Goal: Task Accomplishment & Management: Use online tool/utility

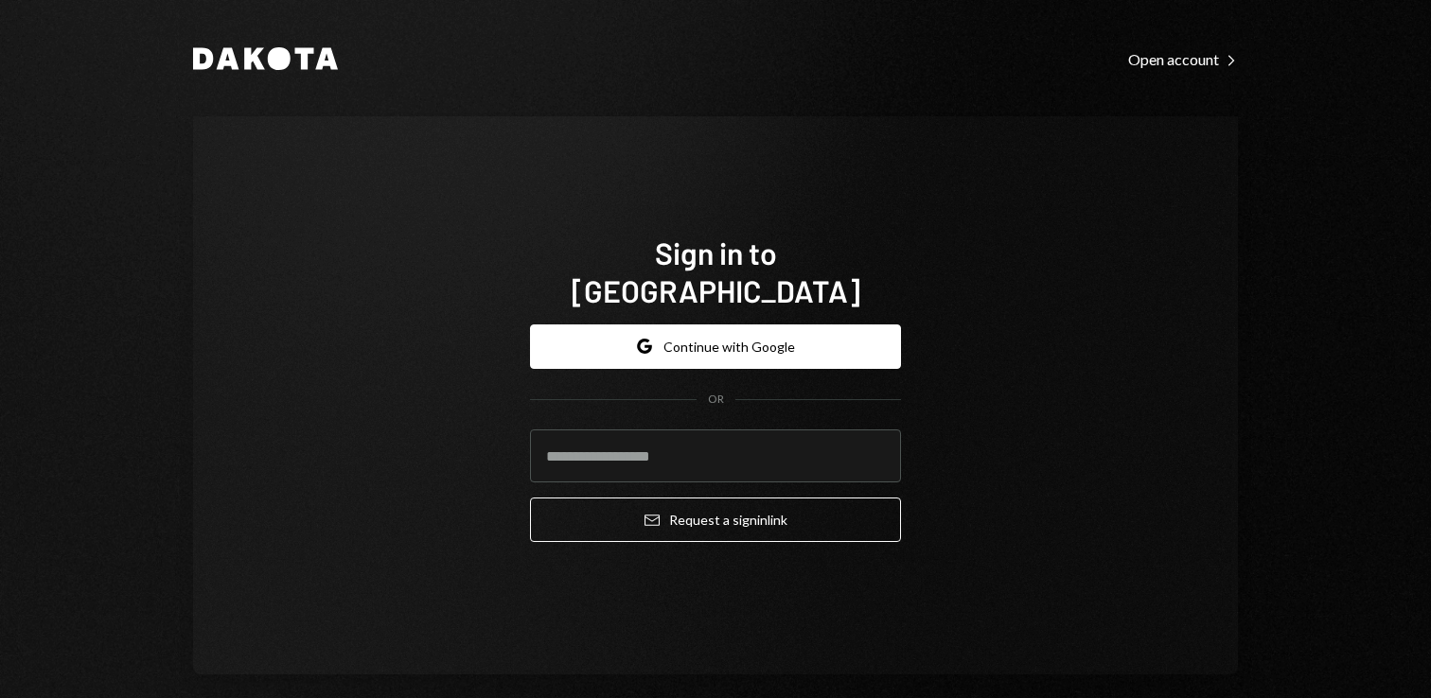
type input "**********"
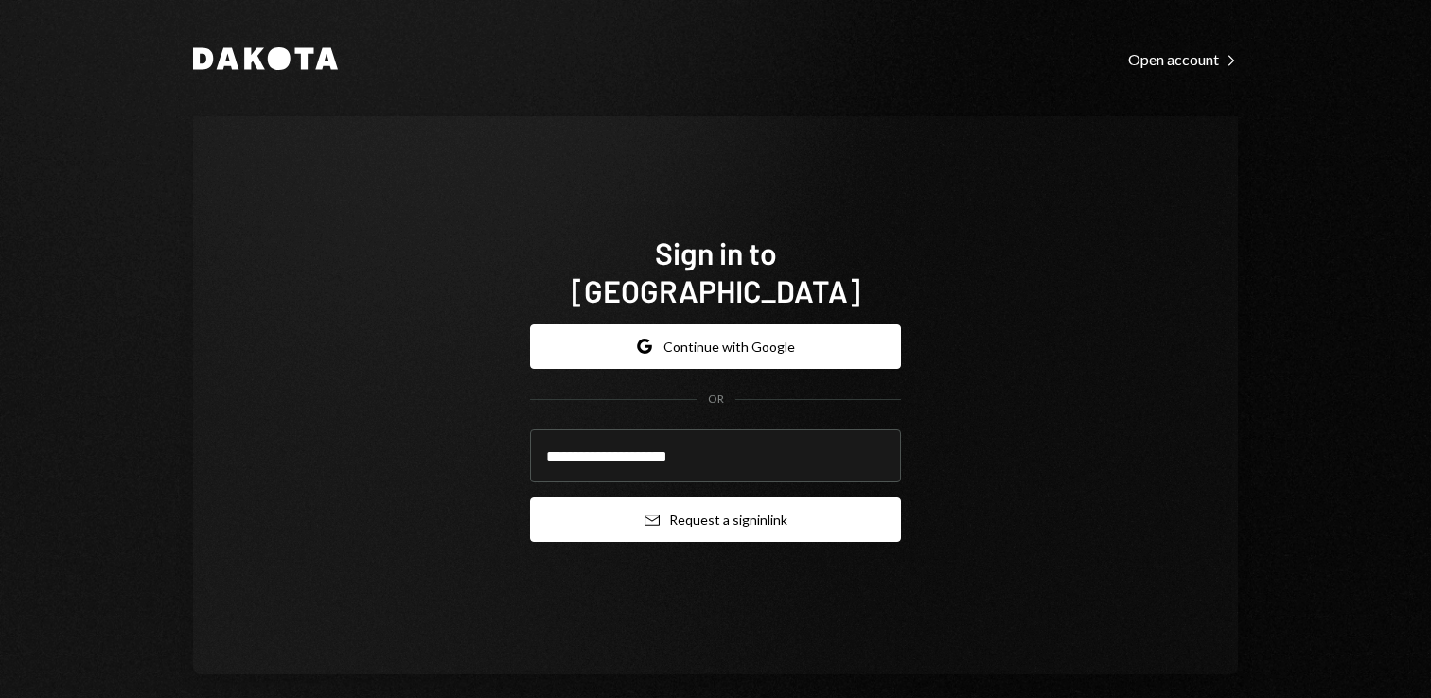
click at [756, 501] on button "Email Request a sign in link" at bounding box center [715, 520] width 371 height 44
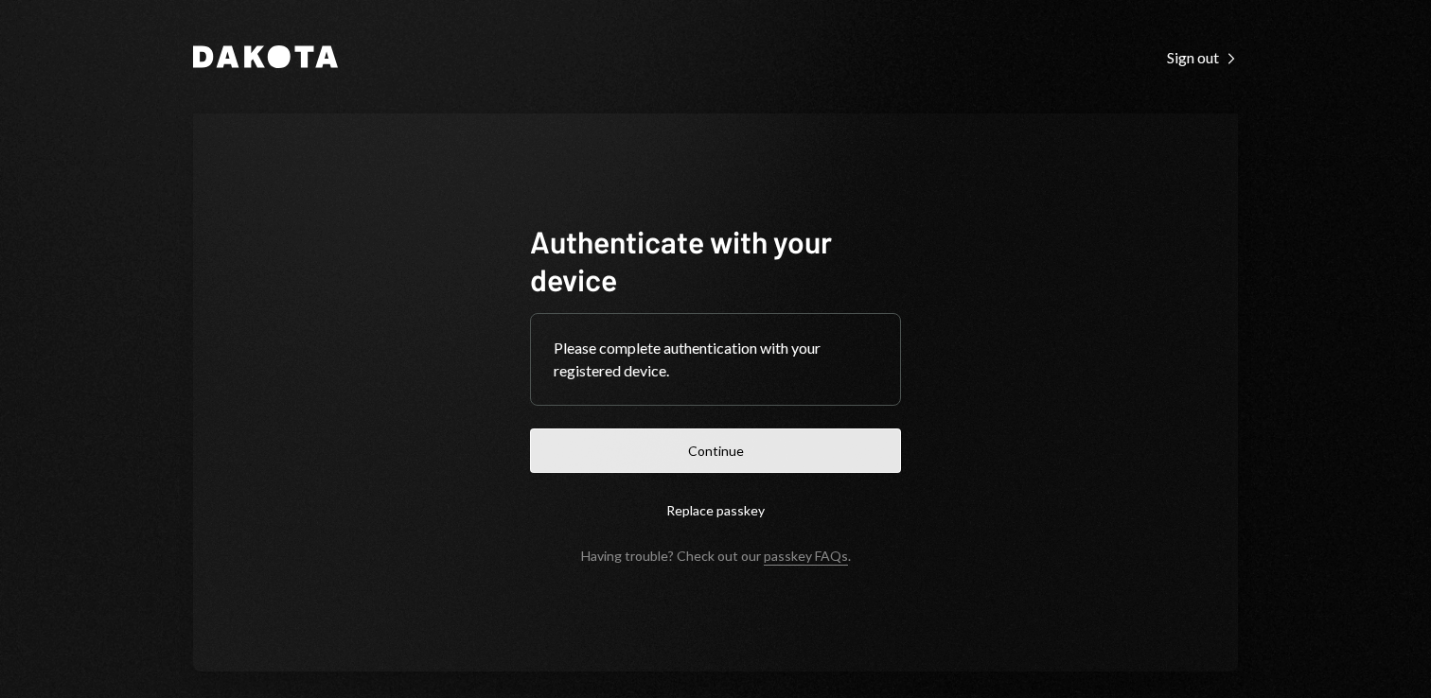
click at [713, 455] on button "Continue" at bounding box center [715, 451] width 371 height 44
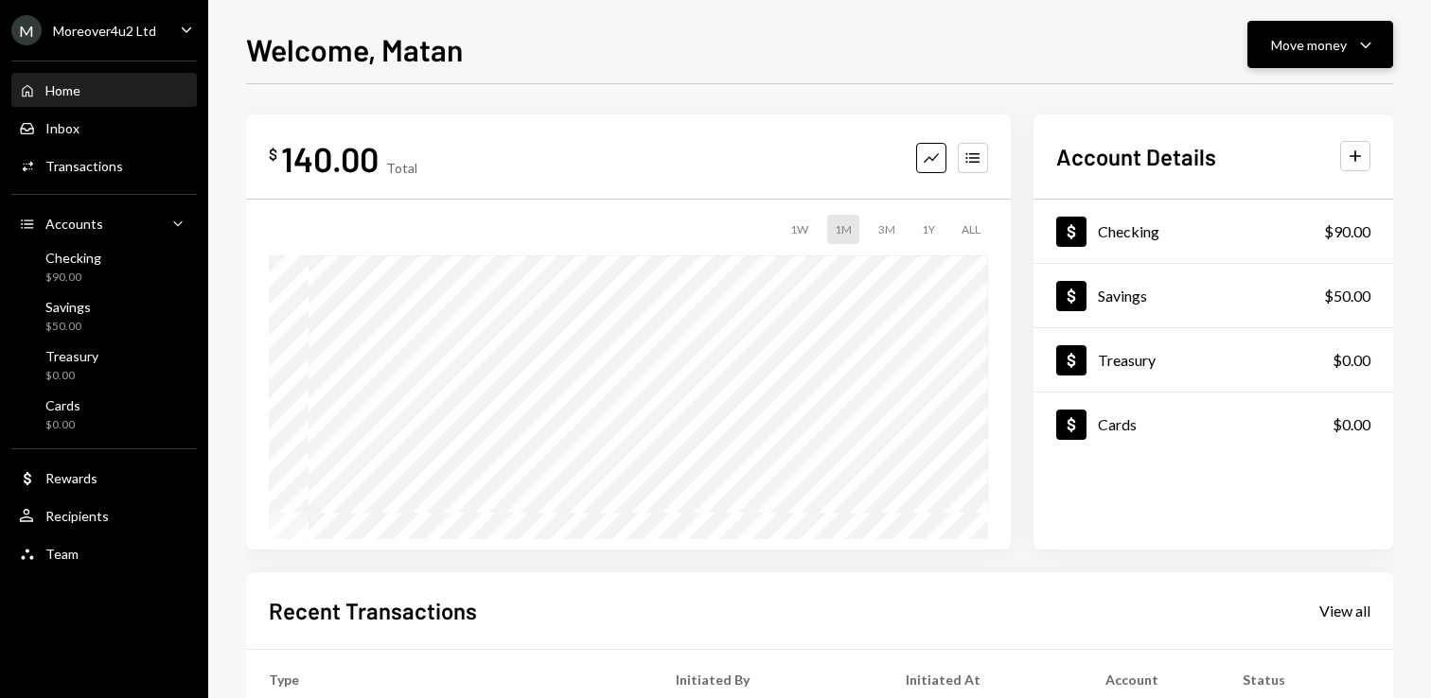
click at [1337, 43] on div "Move money" at bounding box center [1309, 45] width 76 height 20
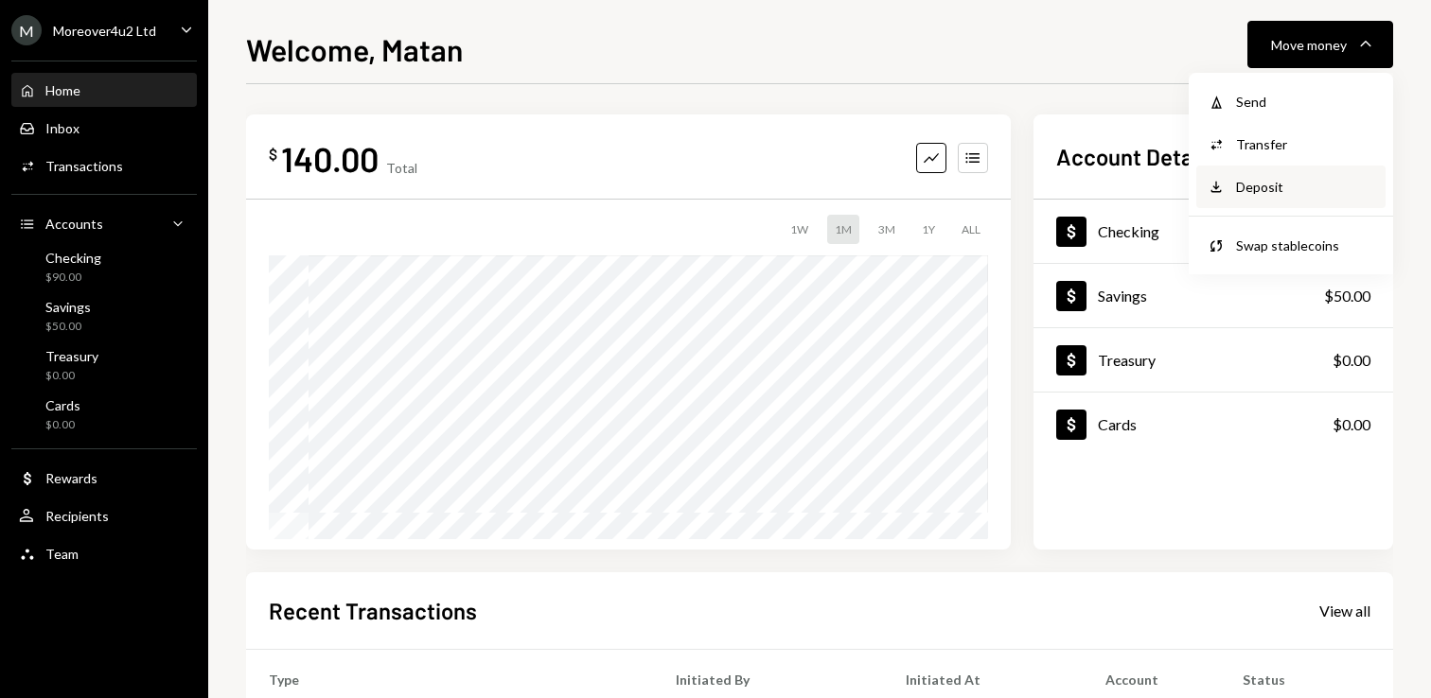
click at [1260, 181] on div "Deposit" at bounding box center [1305, 187] width 138 height 20
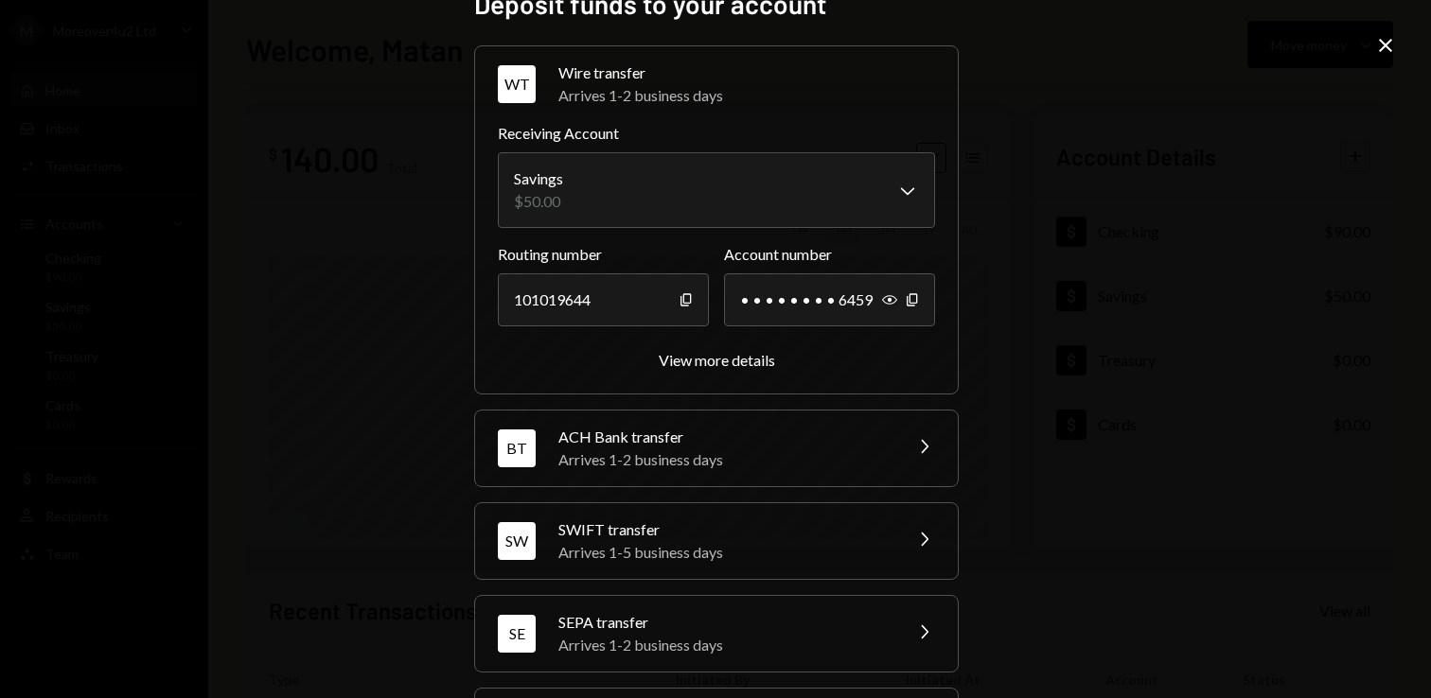
scroll to position [132, 0]
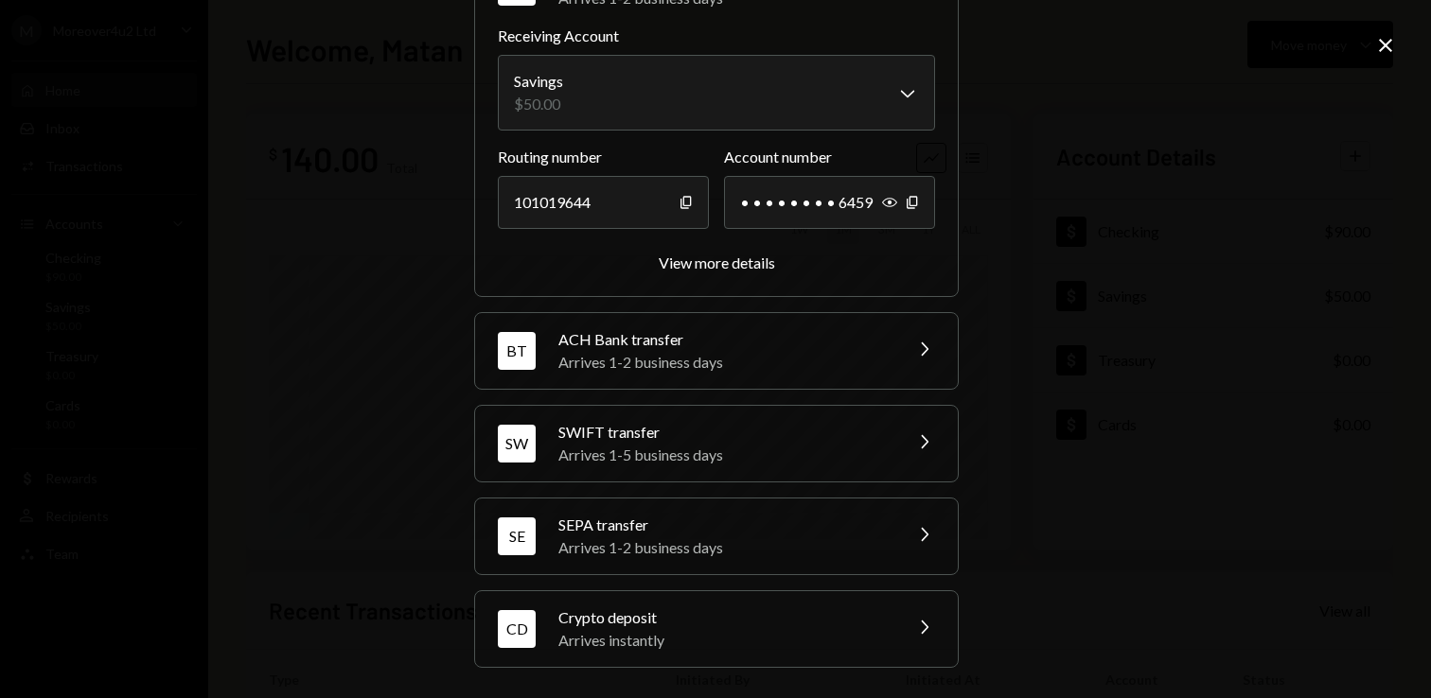
click at [644, 643] on div "Arrives instantly" at bounding box center [723, 640] width 331 height 23
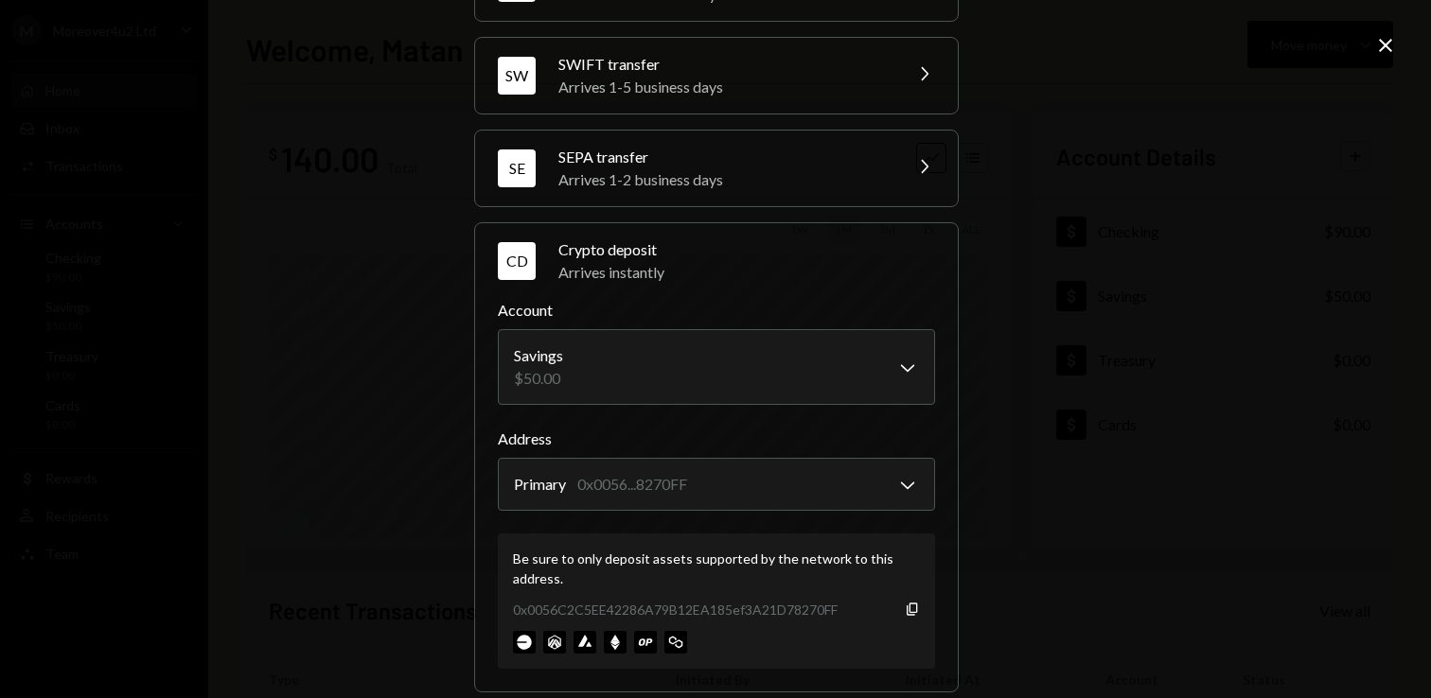
scroll to position [253, 0]
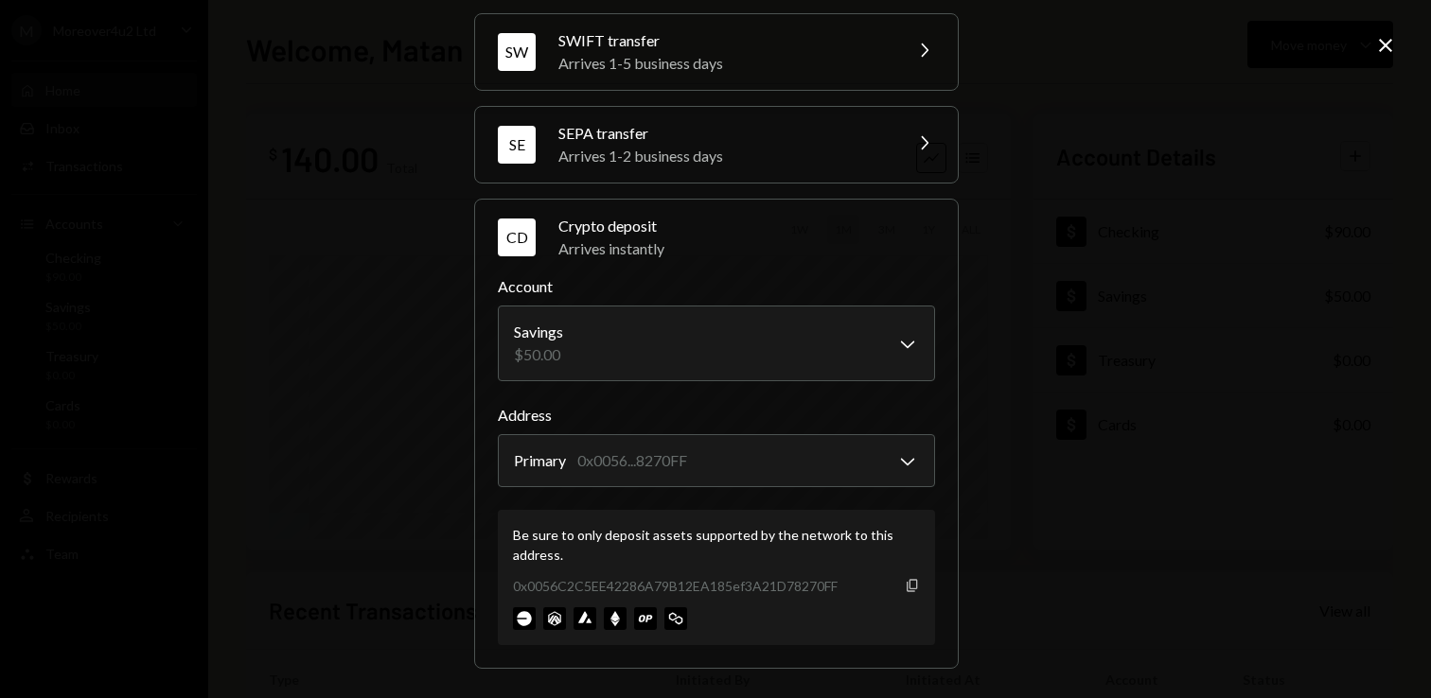
click at [906, 583] on icon "Copy" at bounding box center [912, 585] width 15 height 15
